Goal: Task Accomplishment & Management: Manage account settings

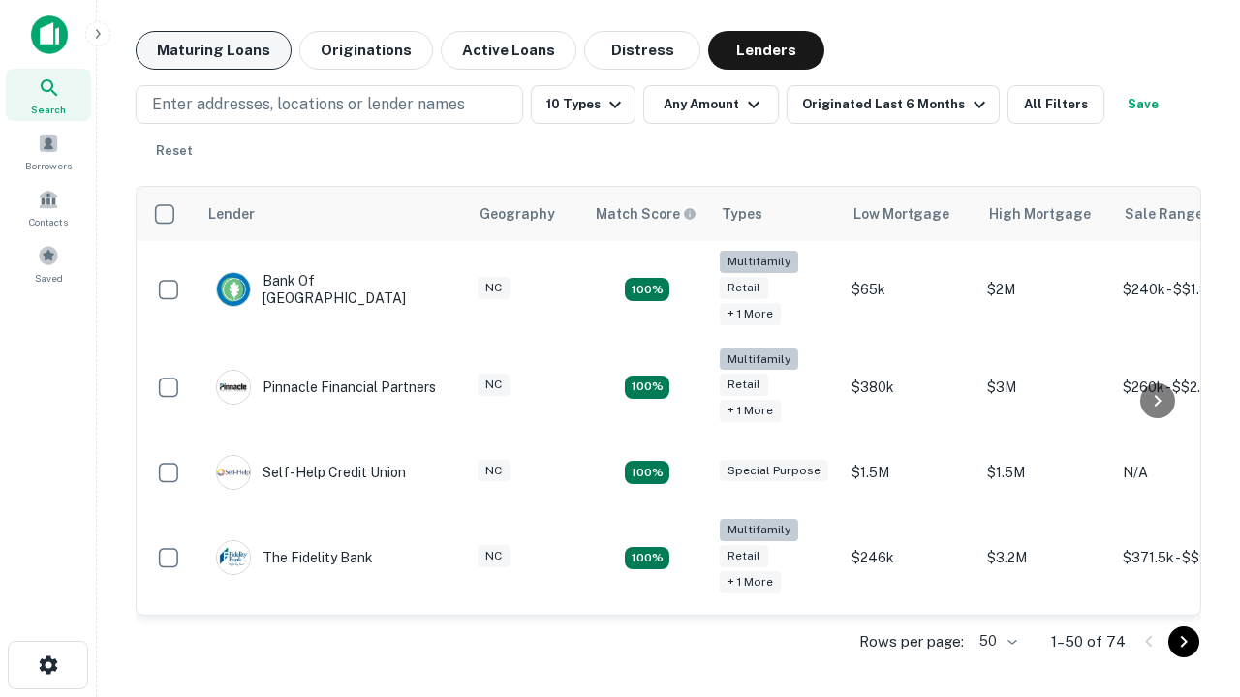
click at [213, 50] on button "Maturing Loans" at bounding box center [214, 50] width 156 height 39
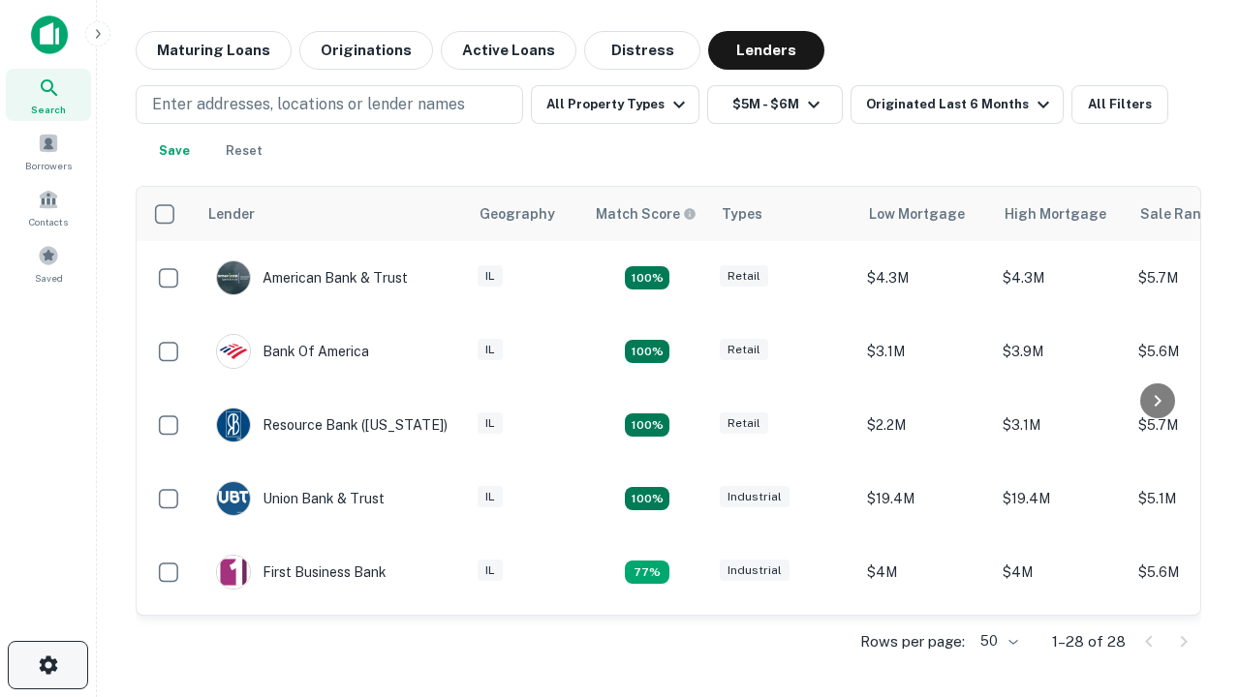
click at [47, 665] on icon "button" at bounding box center [48, 665] width 23 height 23
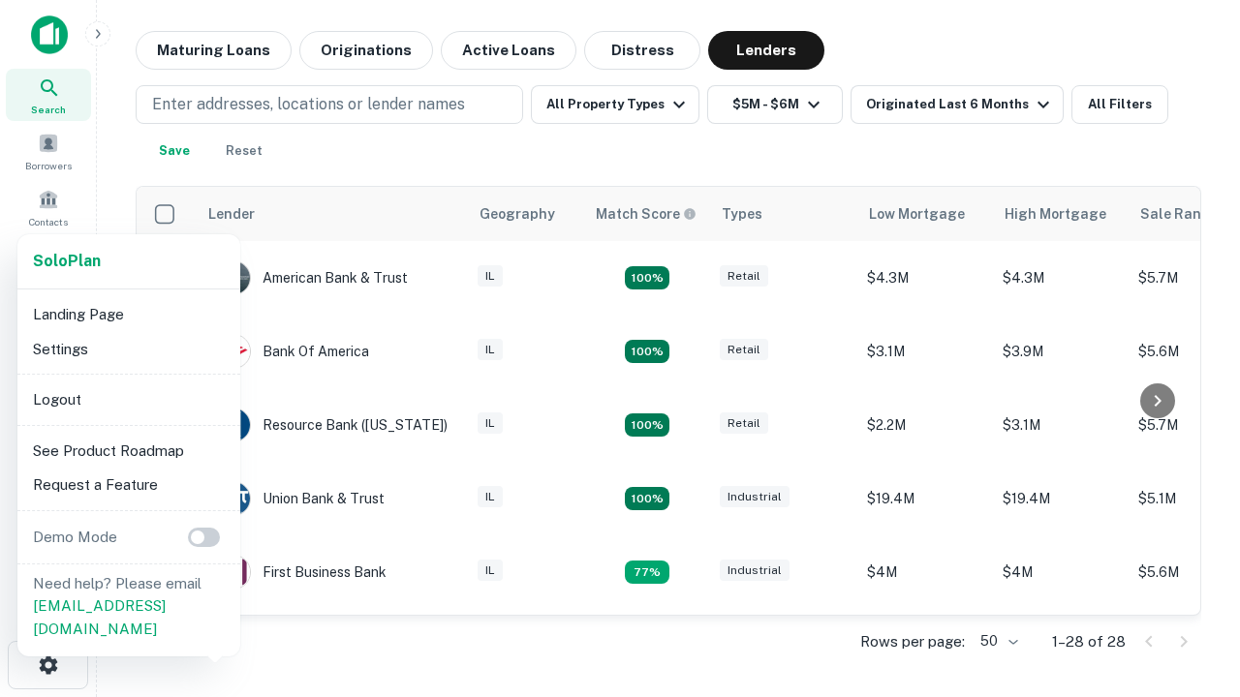
click at [128, 399] on li "Logout" at bounding box center [128, 400] width 207 height 35
